Goal: Task Accomplishment & Management: Manage account settings

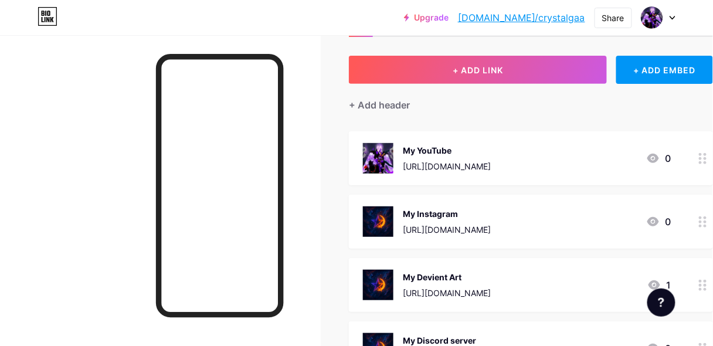
scroll to position [58, 0]
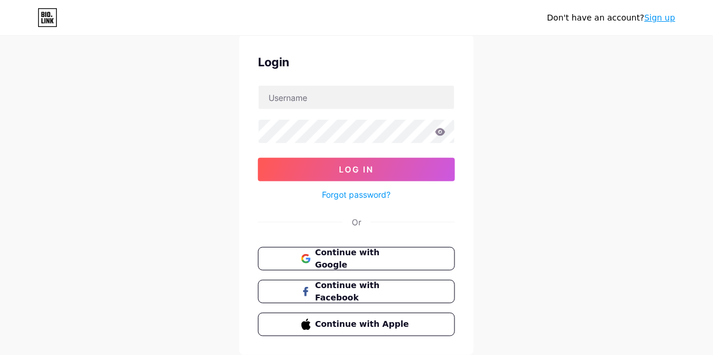
scroll to position [58, 0]
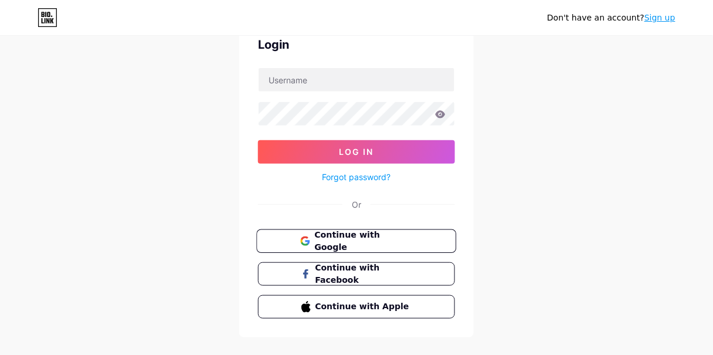
click at [372, 241] on span "Continue with Google" at bounding box center [363, 241] width 98 height 25
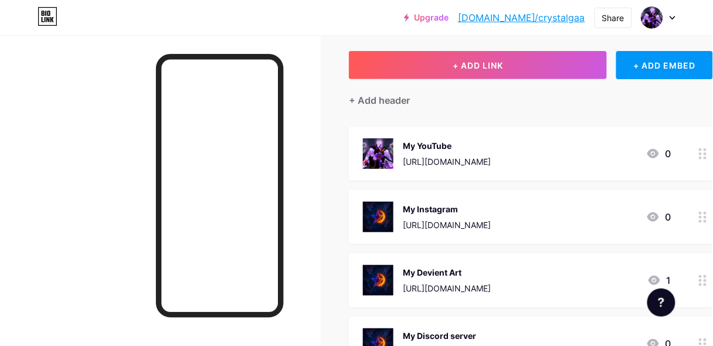
scroll to position [58, 53]
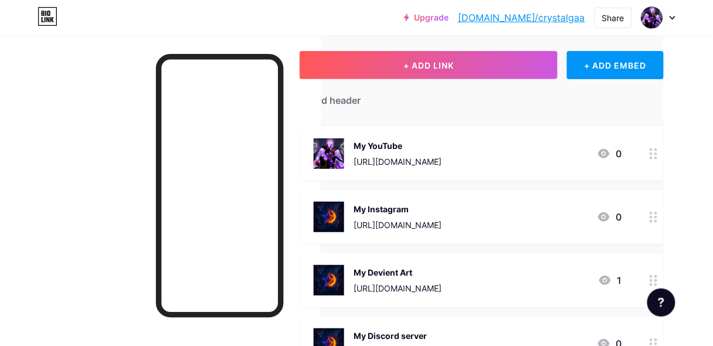
click at [654, 160] on div at bounding box center [653, 154] width 20 height 54
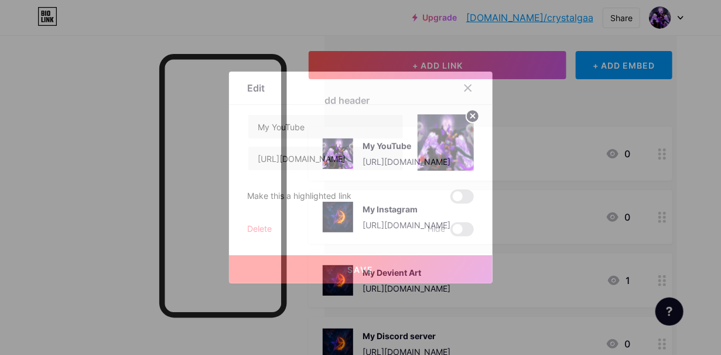
click at [468, 120] on circle at bounding box center [472, 116] width 13 height 13
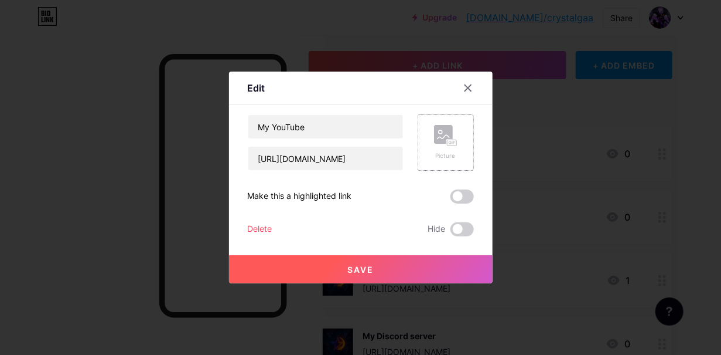
click at [442, 138] on rect at bounding box center [443, 134] width 19 height 19
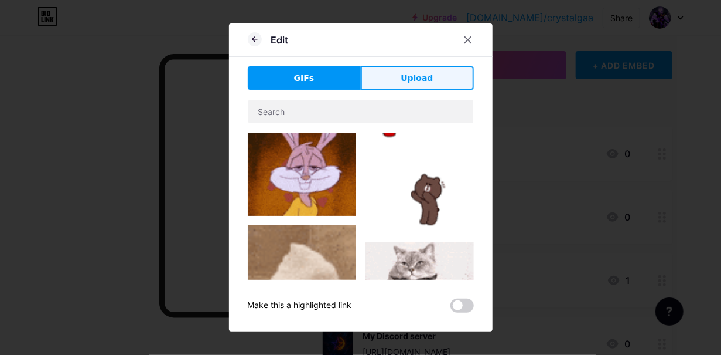
click at [408, 80] on span "Upload" at bounding box center [417, 78] width 32 height 12
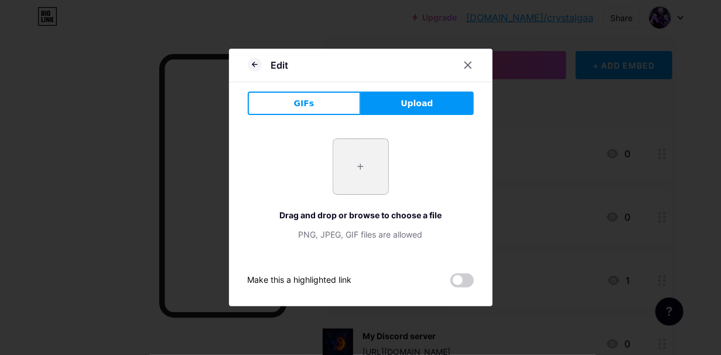
click at [376, 165] on input "file" at bounding box center [360, 166] width 55 height 55
type input "C:\fakepath\Logo1.png"
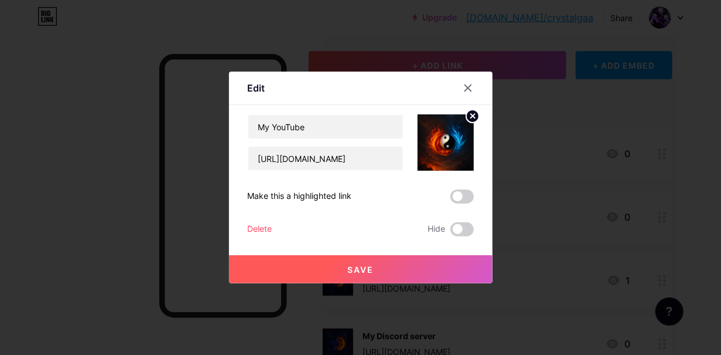
drag, startPoint x: 465, startPoint y: 207, endPoint x: 287, endPoint y: 199, distance: 179.0
click at [287, 199] on div "Make this a highlighted link" at bounding box center [300, 196] width 104 height 14
click at [377, 269] on button "Save" at bounding box center [361, 269] width 264 height 28
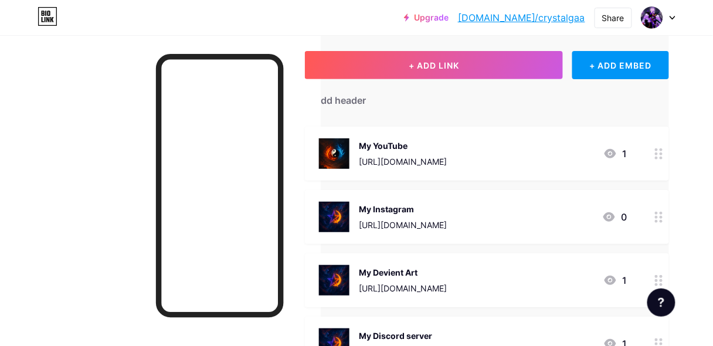
click at [661, 219] on icon at bounding box center [659, 217] width 8 height 11
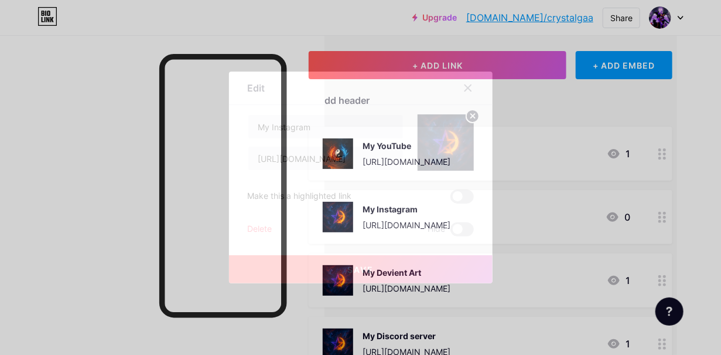
click at [466, 115] on circle at bounding box center [472, 116] width 13 height 13
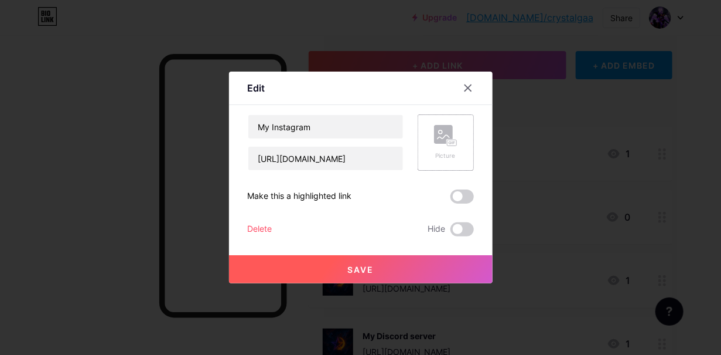
click at [451, 134] on icon at bounding box center [445, 136] width 23 height 22
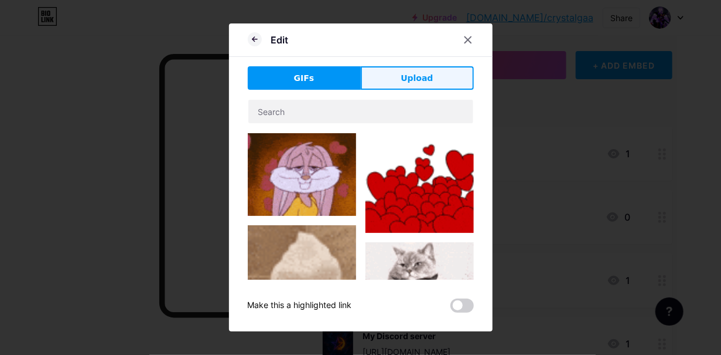
click at [426, 68] on button "Upload" at bounding box center [417, 77] width 113 height 23
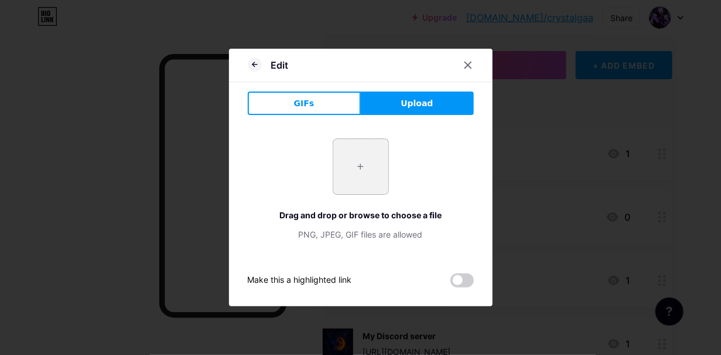
click at [363, 177] on input "file" at bounding box center [360, 166] width 55 height 55
type input "C:\fakepath\Logo n name.png"
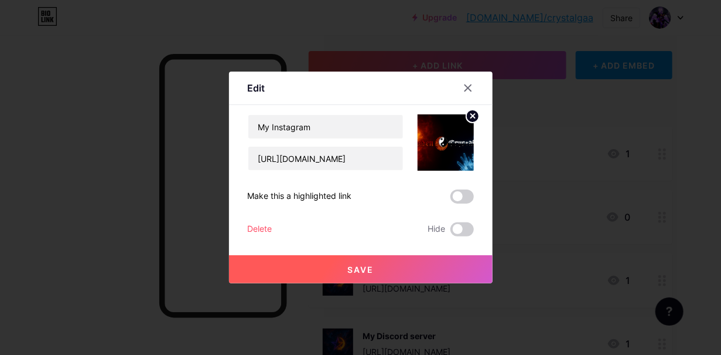
click at [468, 118] on circle at bounding box center [472, 116] width 13 height 13
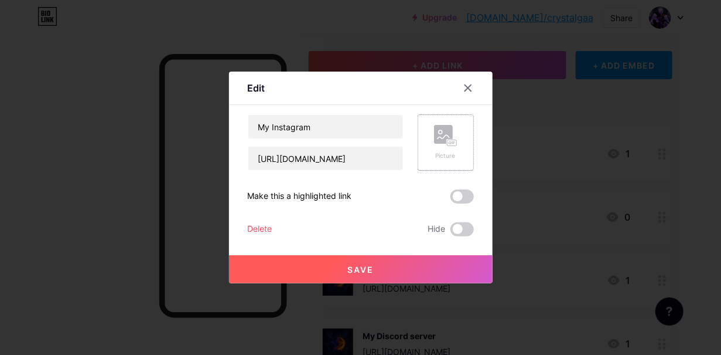
click at [441, 136] on rect at bounding box center [443, 134] width 19 height 19
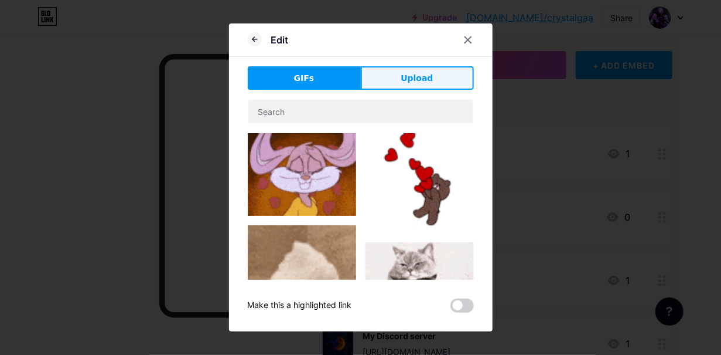
click at [400, 89] on button "Upload" at bounding box center [417, 77] width 113 height 23
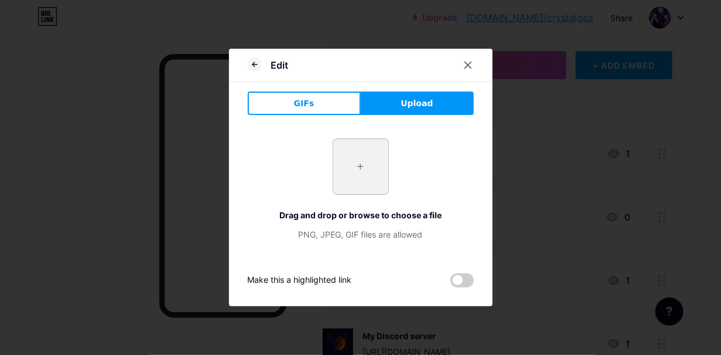
click at [368, 165] on input "file" at bounding box center [360, 166] width 55 height 55
type input "C:\fakepath\Logo1.png"
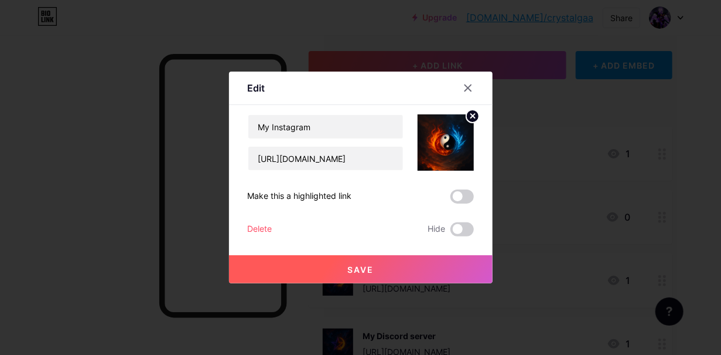
click at [391, 265] on button "Save" at bounding box center [361, 269] width 264 height 28
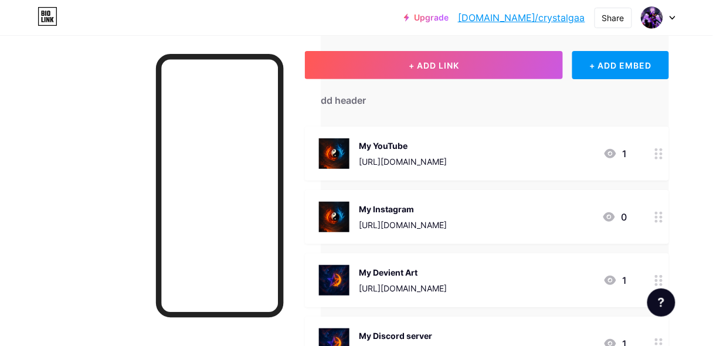
click at [658, 152] on circle at bounding box center [656, 153] width 3 height 3
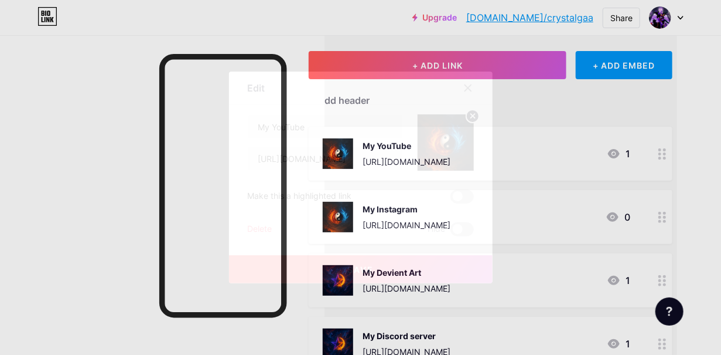
click at [466, 118] on circle at bounding box center [472, 116] width 13 height 13
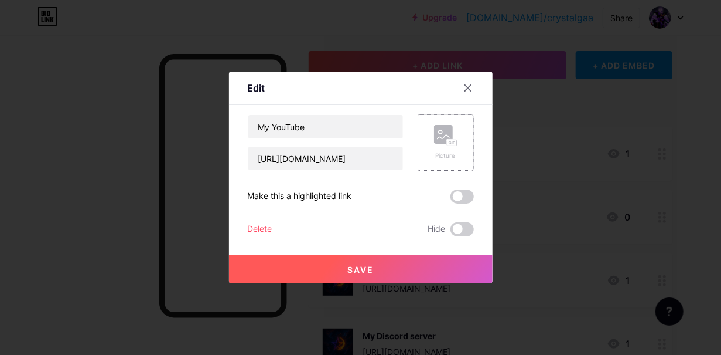
click at [444, 131] on rect at bounding box center [443, 134] width 19 height 19
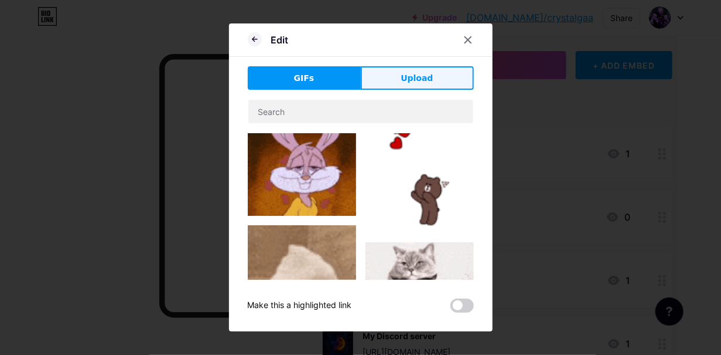
click at [428, 80] on button "Upload" at bounding box center [417, 77] width 113 height 23
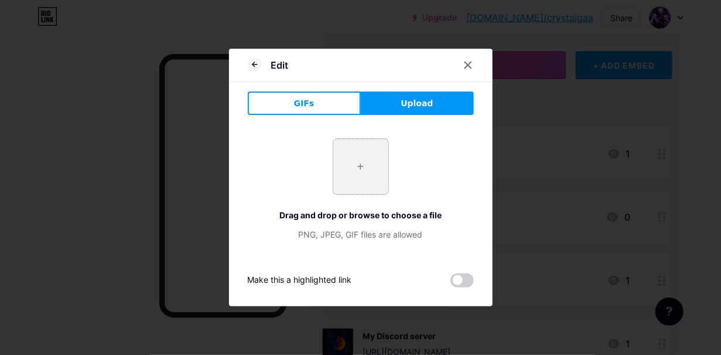
click at [353, 152] on input "file" at bounding box center [360, 166] width 55 height 55
type input "C:\fakepath\Crystal And Millie Talking.png"
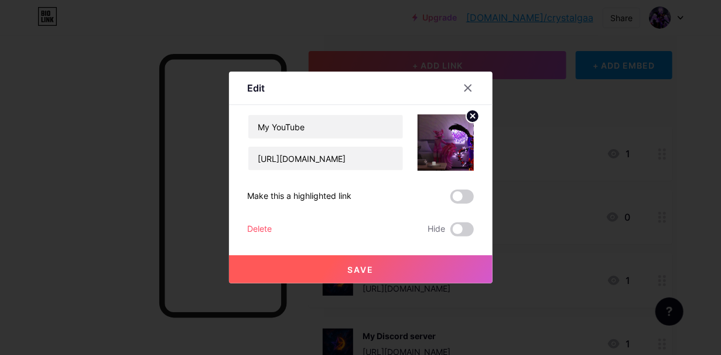
click at [466, 117] on circle at bounding box center [472, 116] width 13 height 13
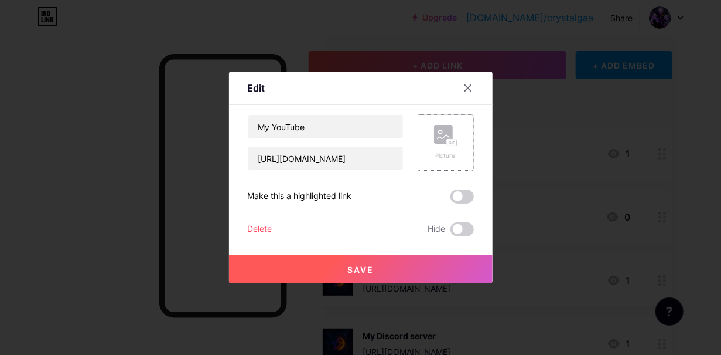
click at [447, 139] on rect at bounding box center [452, 142] width 11 height 7
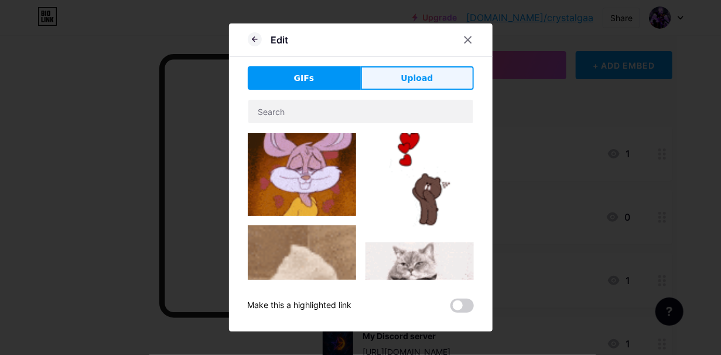
click at [427, 87] on button "Upload" at bounding box center [417, 77] width 113 height 23
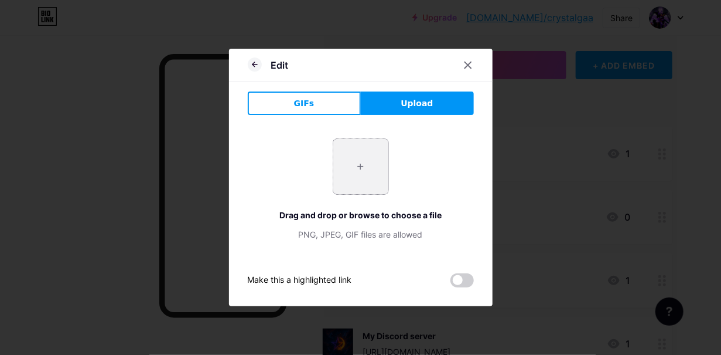
click at [347, 162] on input "file" at bounding box center [360, 166] width 55 height 55
type input "C:\fakepath\Insanity.png"
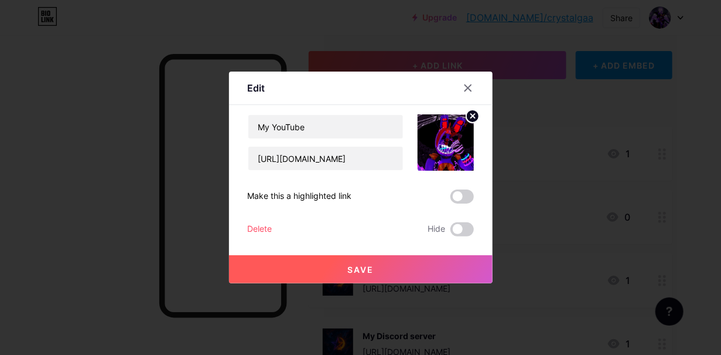
click at [430, 134] on img at bounding box center [446, 142] width 56 height 56
click at [469, 118] on circle at bounding box center [472, 116] width 13 height 13
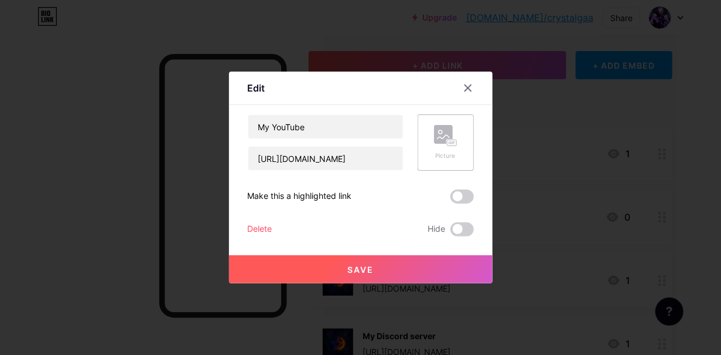
click at [434, 147] on div "Picture" at bounding box center [445, 142] width 23 height 35
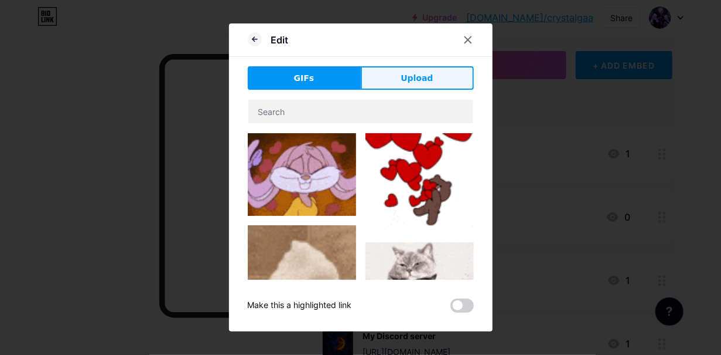
click at [412, 83] on span "Upload" at bounding box center [417, 78] width 32 height 12
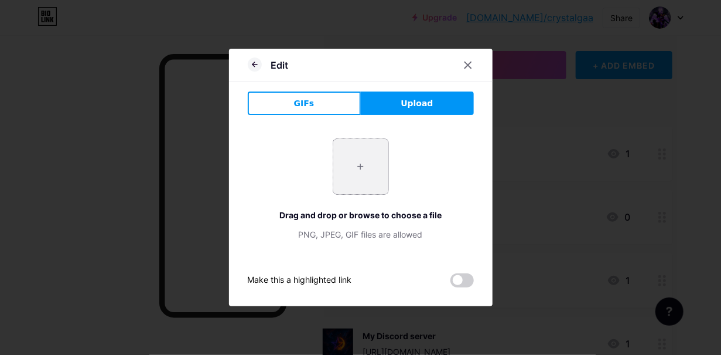
click at [345, 181] on input "file" at bounding box center [360, 166] width 55 height 55
type input "C:\fakepath\Logo n name.png"
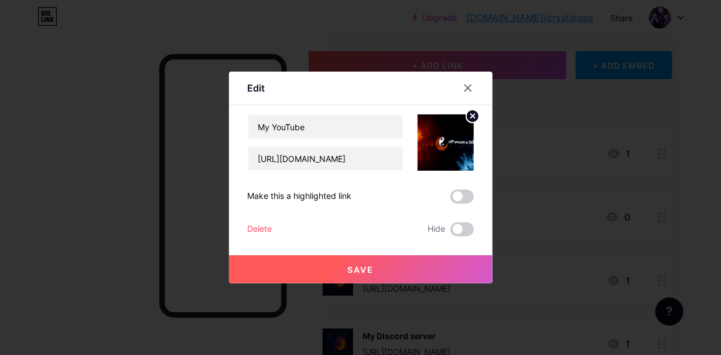
click at [365, 275] on button "Save" at bounding box center [361, 269] width 264 height 28
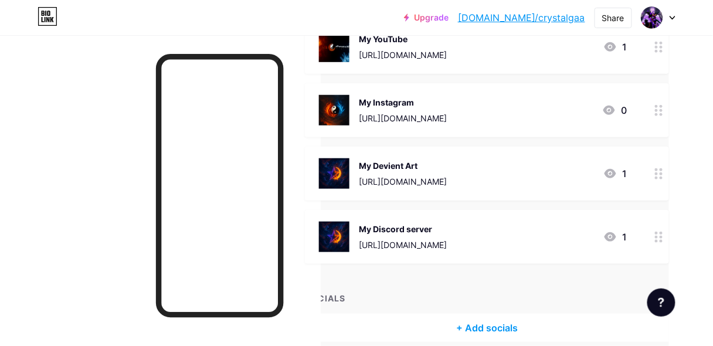
scroll to position [176, 44]
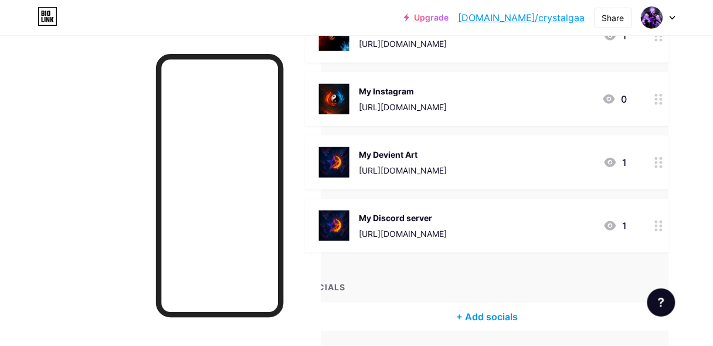
click at [658, 164] on div at bounding box center [659, 162] width 20 height 54
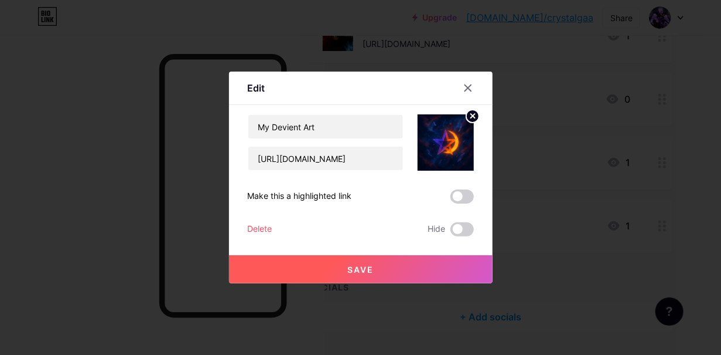
click at [466, 118] on circle at bounding box center [472, 116] width 13 height 13
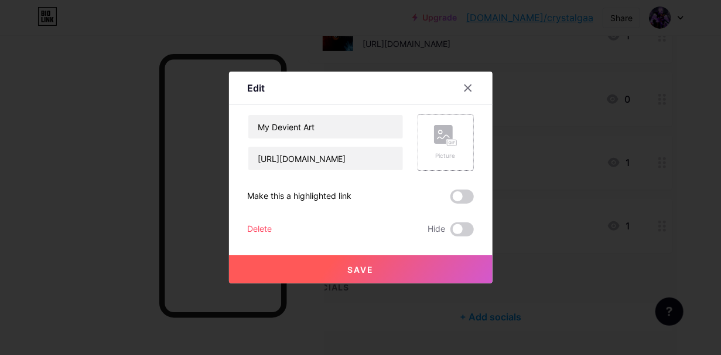
click at [448, 148] on div "Picture" at bounding box center [445, 142] width 23 height 35
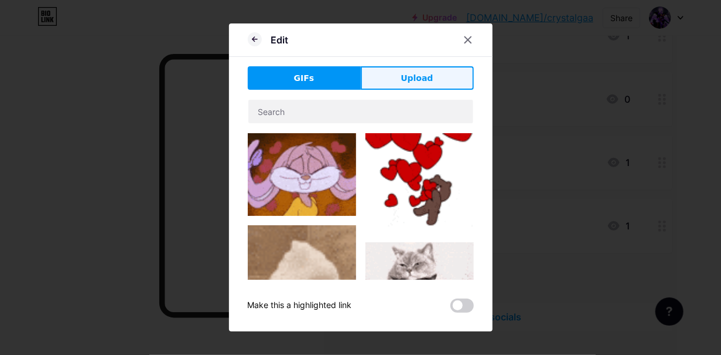
click at [416, 76] on span "Upload" at bounding box center [417, 78] width 32 height 12
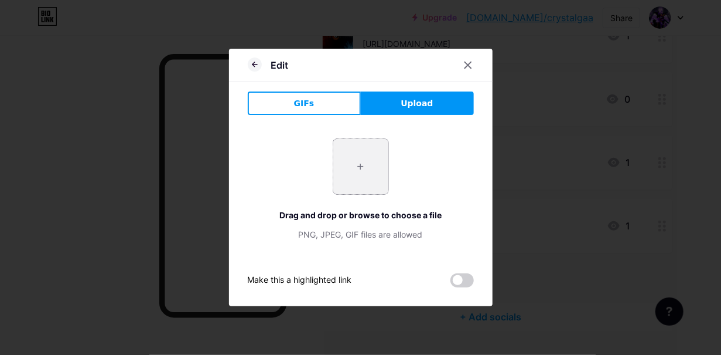
click at [352, 152] on input "file" at bounding box center [360, 166] width 55 height 55
type input "C:\fakepath\Logo1.png"
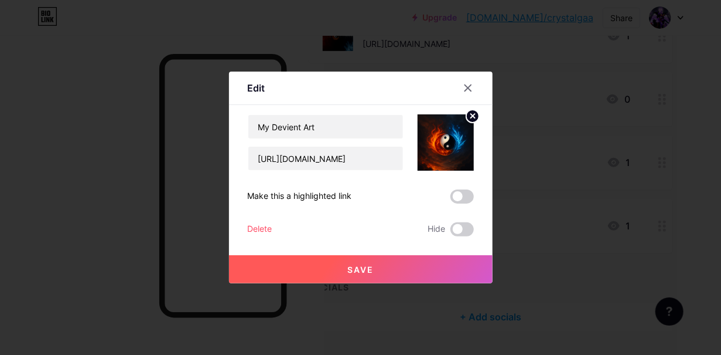
click at [358, 271] on span "Save" at bounding box center [361, 269] width 26 height 10
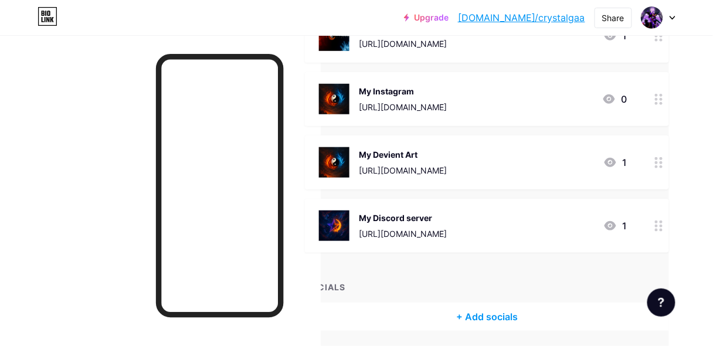
click at [661, 224] on icon at bounding box center [659, 225] width 8 height 11
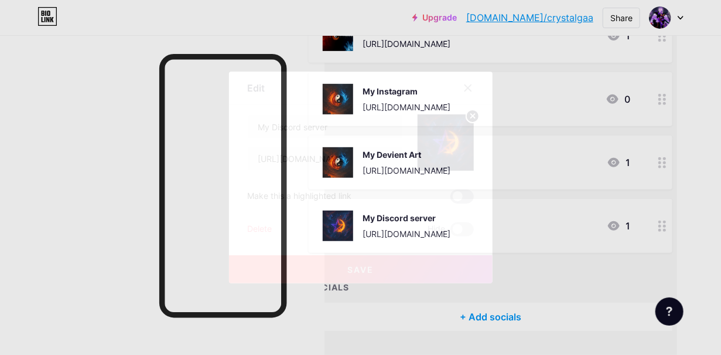
click at [462, 197] on span at bounding box center [462, 196] width 23 height 14
click at [451, 199] on input "checkbox" at bounding box center [451, 199] width 0 height 0
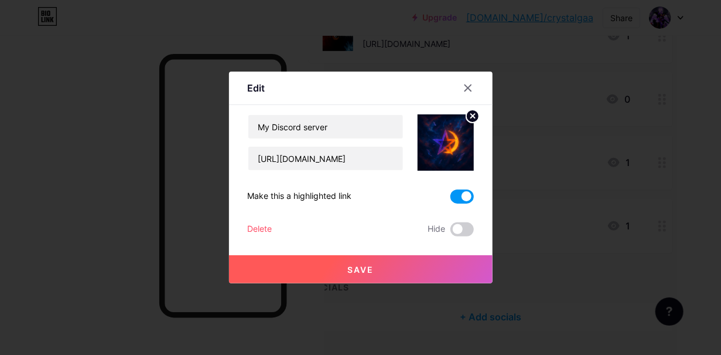
click at [471, 119] on circle at bounding box center [472, 116] width 13 height 13
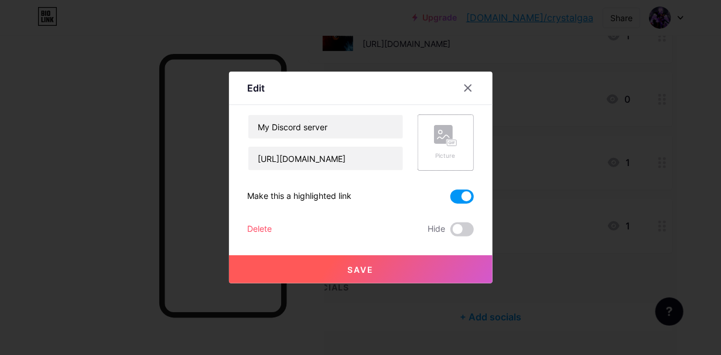
click at [440, 135] on icon at bounding box center [444, 137] width 12 height 4
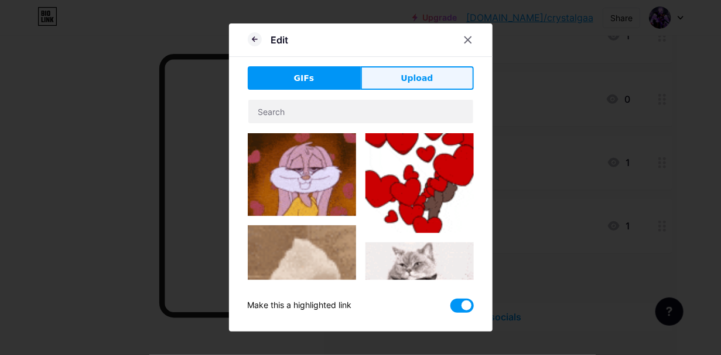
click at [413, 74] on span "Upload" at bounding box center [417, 78] width 32 height 12
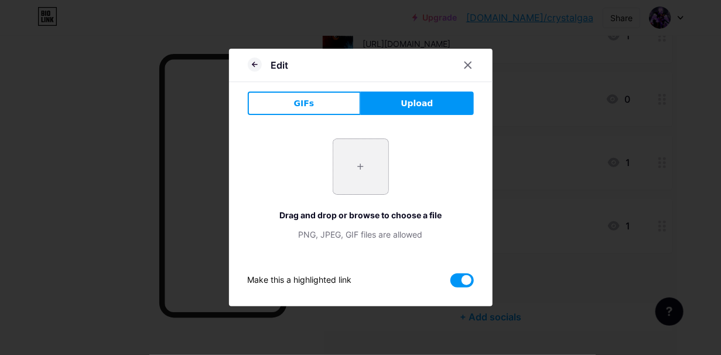
click at [359, 161] on input "file" at bounding box center [360, 166] width 55 height 55
type input "C:\fakepath\Logo1.png"
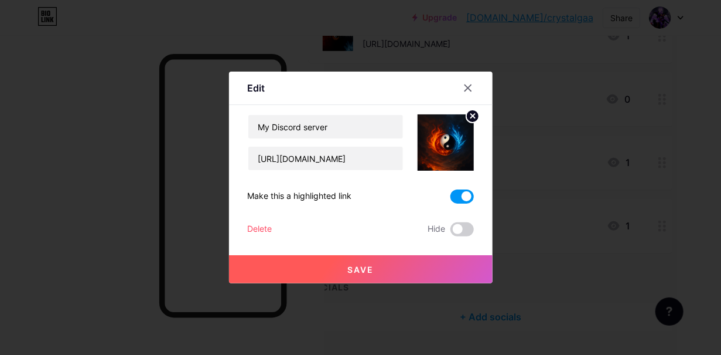
click at [393, 277] on button "Save" at bounding box center [361, 269] width 264 height 28
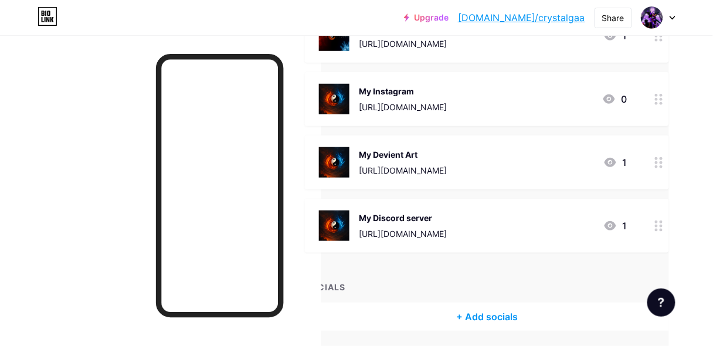
scroll to position [0, 44]
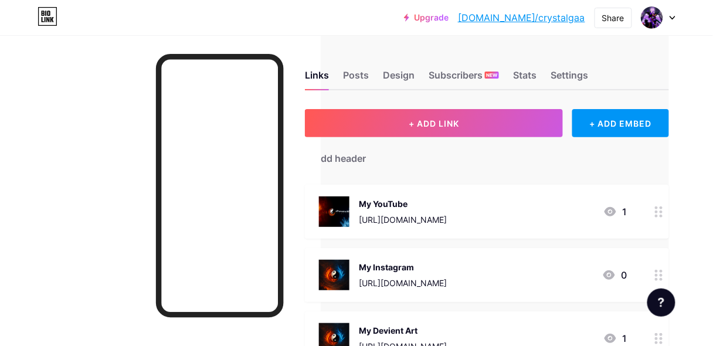
click at [662, 214] on icon at bounding box center [659, 211] width 8 height 11
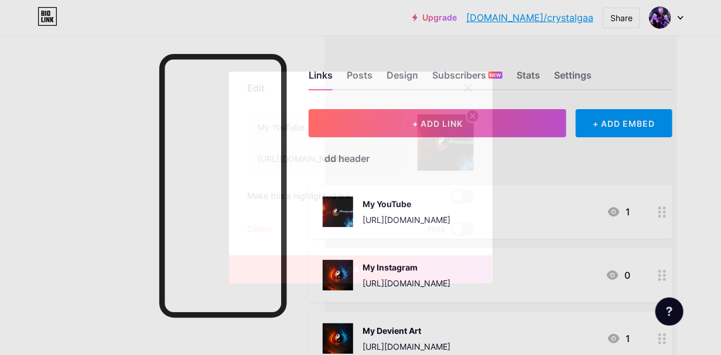
click at [455, 205] on div "My YouTube https://www.youtube.com/@goldencrystalOG Make this a highlighted lin…" at bounding box center [361, 175] width 226 height 122
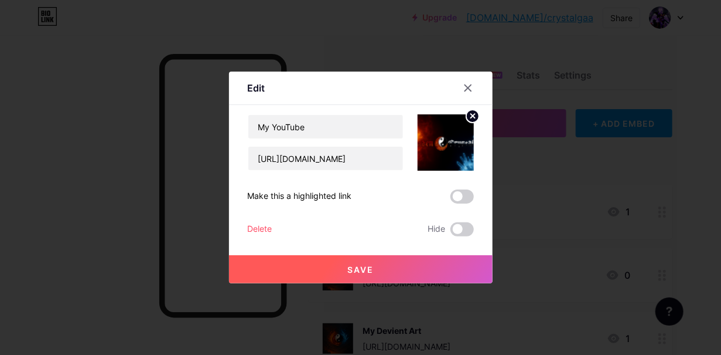
click at [461, 195] on span at bounding box center [462, 196] width 23 height 14
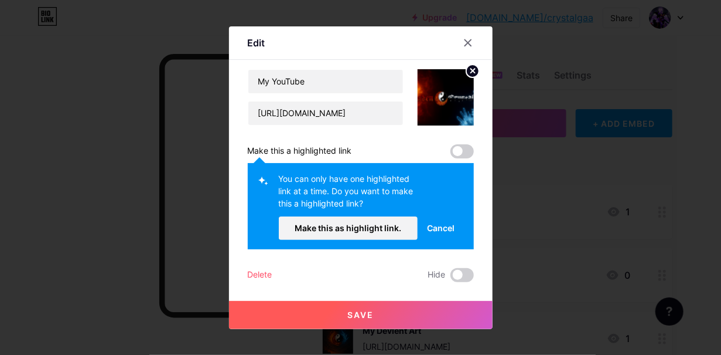
click at [465, 38] on icon at bounding box center [468, 42] width 9 height 9
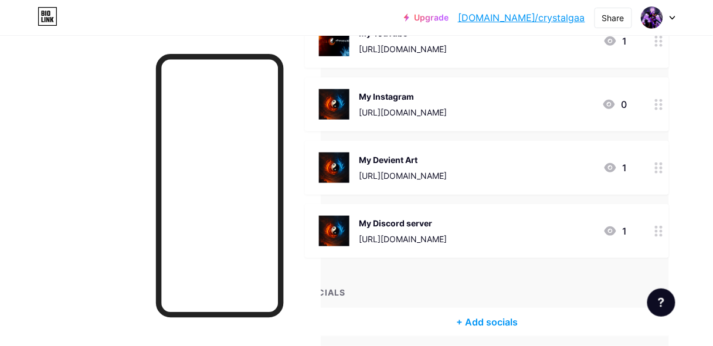
scroll to position [176, 44]
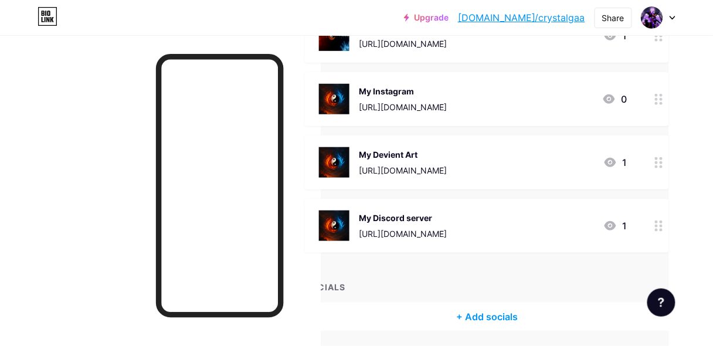
click at [663, 223] on icon at bounding box center [659, 225] width 8 height 11
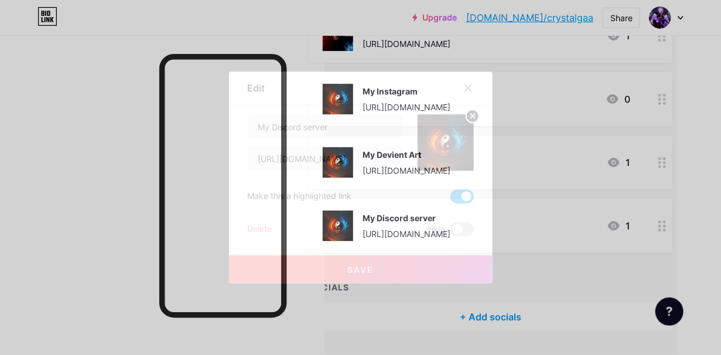
click at [461, 193] on span at bounding box center [462, 196] width 23 height 14
click at [451, 199] on input "checkbox" at bounding box center [451, 199] width 0 height 0
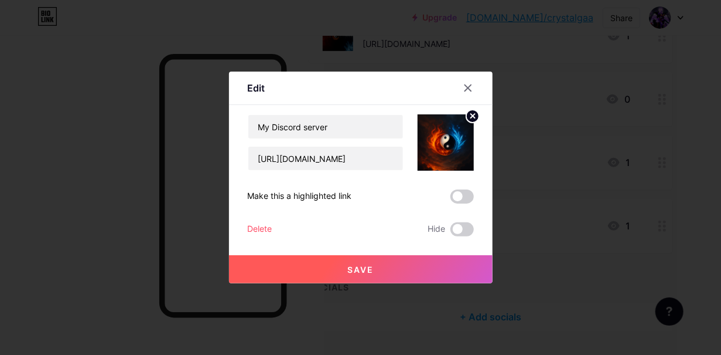
click at [393, 266] on button "Save" at bounding box center [361, 269] width 264 height 28
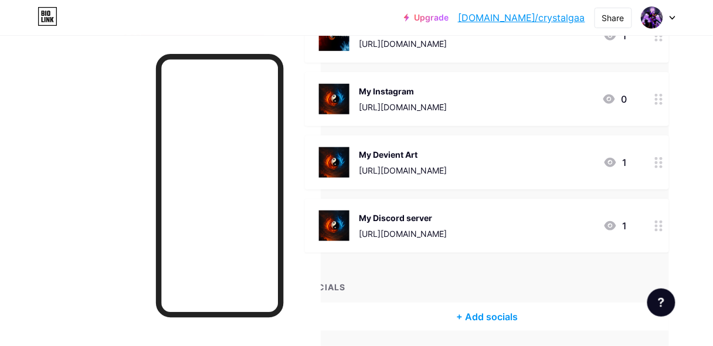
scroll to position [0, 44]
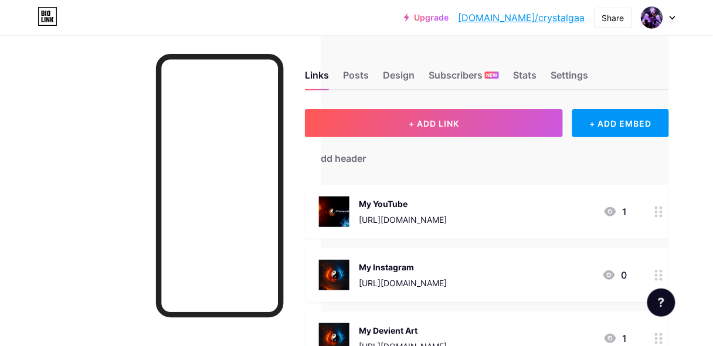
click at [657, 209] on div at bounding box center [659, 212] width 20 height 54
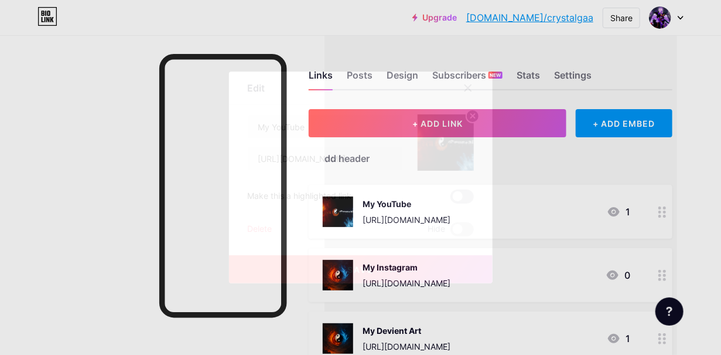
click at [464, 200] on span at bounding box center [462, 196] width 23 height 14
click at [451, 199] on input "checkbox" at bounding box center [451, 199] width 0 height 0
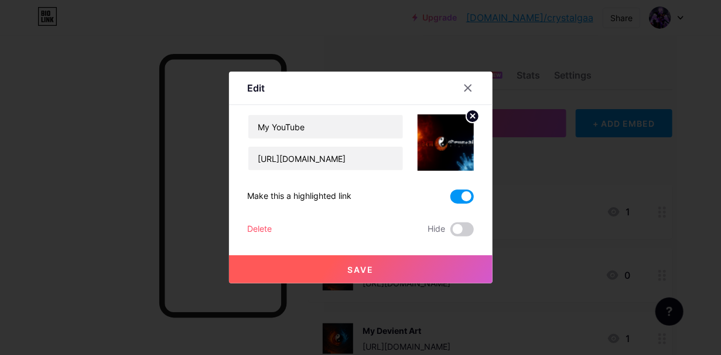
click at [418, 263] on button "Save" at bounding box center [361, 269] width 264 height 28
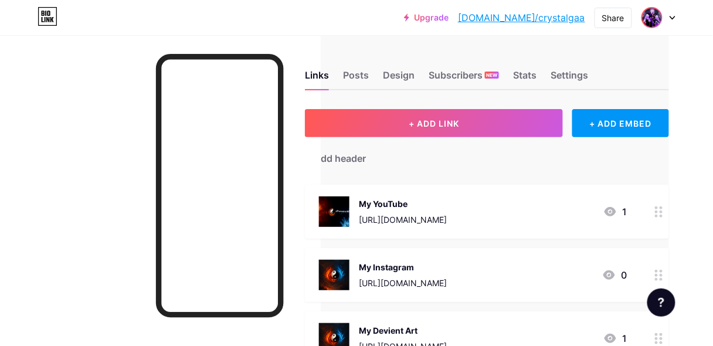
click at [655, 11] on img at bounding box center [651, 17] width 19 height 19
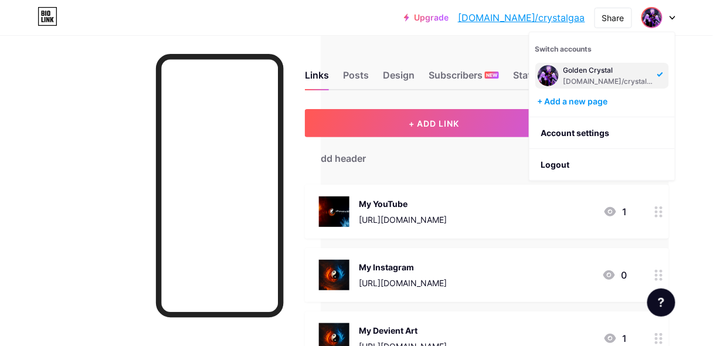
click at [209, 40] on div at bounding box center [160, 208] width 321 height 346
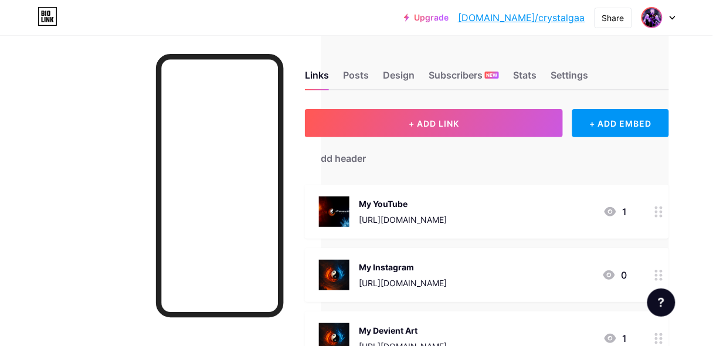
click at [653, 18] on img at bounding box center [651, 17] width 19 height 19
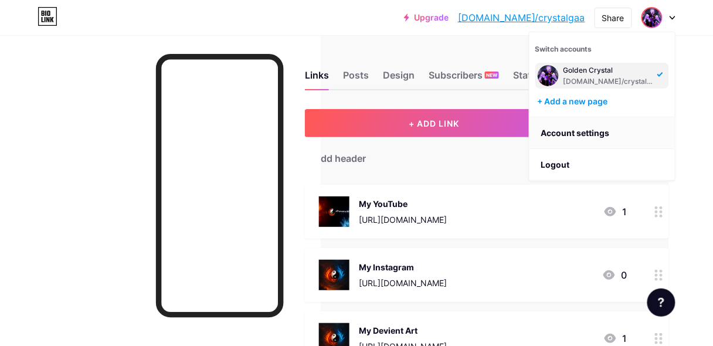
click at [605, 129] on link "Account settings" at bounding box center [601, 133] width 145 height 32
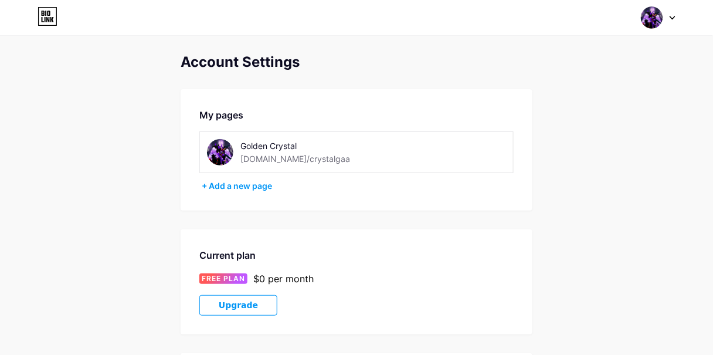
click at [212, 153] on img at bounding box center [220, 152] width 26 height 26
click at [213, 155] on img at bounding box center [220, 152] width 26 height 26
